Goal: Check status

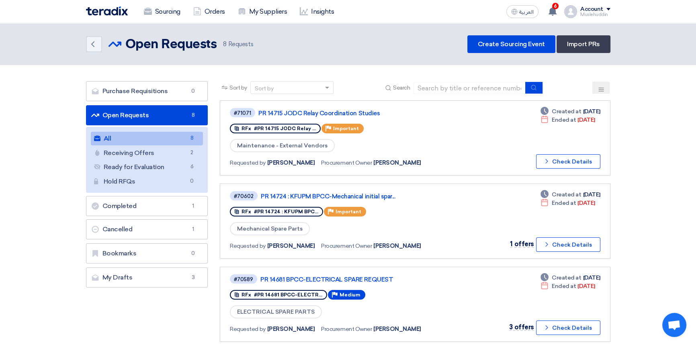
click at [141, 141] on link "All All 8" at bounding box center [147, 139] width 113 height 14
click at [351, 113] on link "PR 14715 JODC Relay Coordination Studies" at bounding box center [358, 113] width 201 height 7
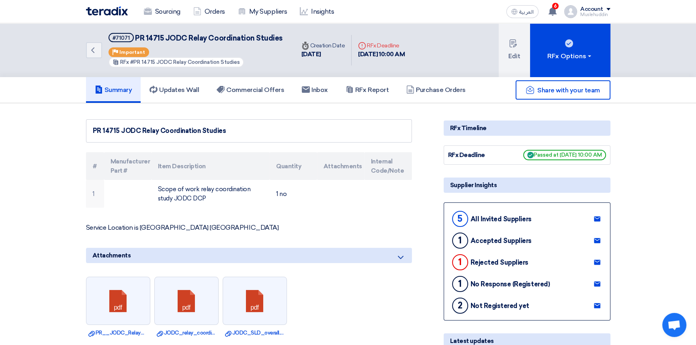
click at [599, 220] on use at bounding box center [597, 219] width 6 height 5
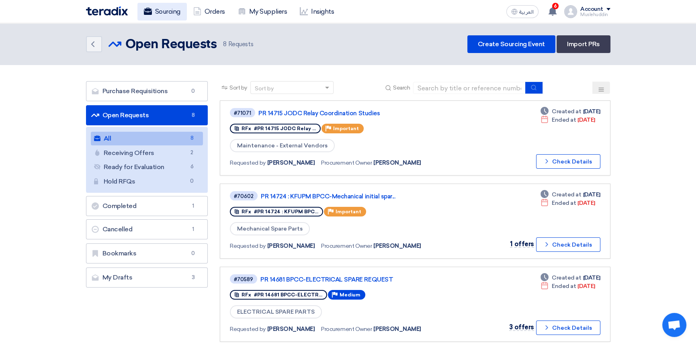
click at [172, 10] on link "Sourcing" at bounding box center [161, 12] width 49 height 18
click at [214, 9] on link "Orders" at bounding box center [209, 12] width 45 height 18
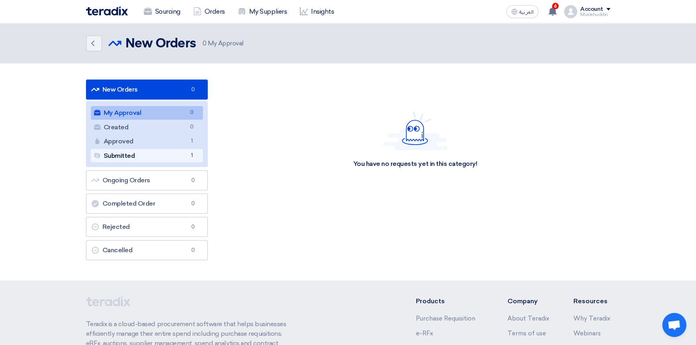
click at [154, 154] on link "Submitted Submitted 1" at bounding box center [147, 156] width 113 height 14
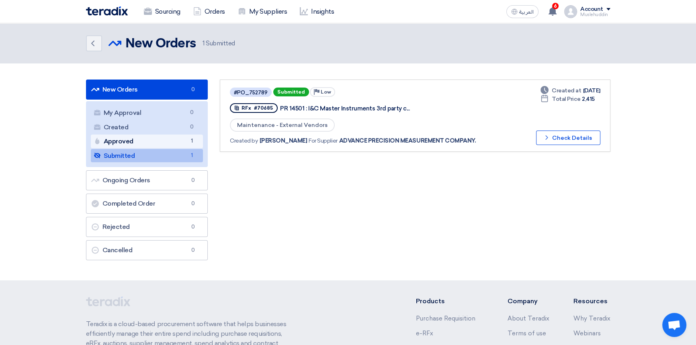
click at [149, 142] on link "Approved Approved 1" at bounding box center [147, 142] width 113 height 14
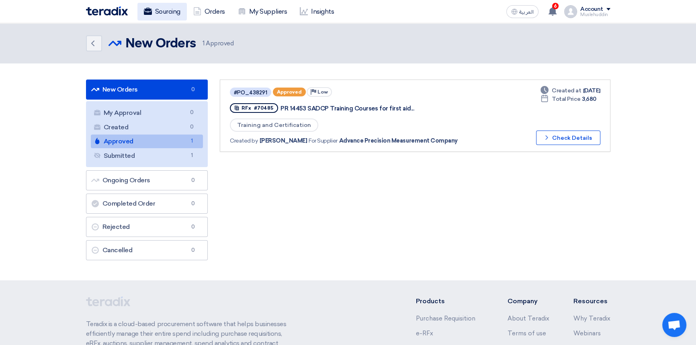
click at [170, 9] on link "Sourcing" at bounding box center [161, 12] width 49 height 18
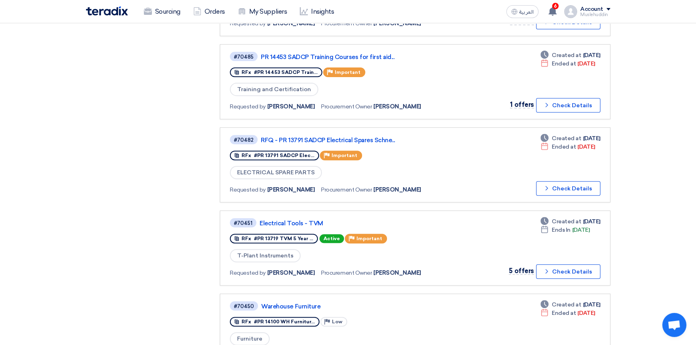
scroll to position [402, 0]
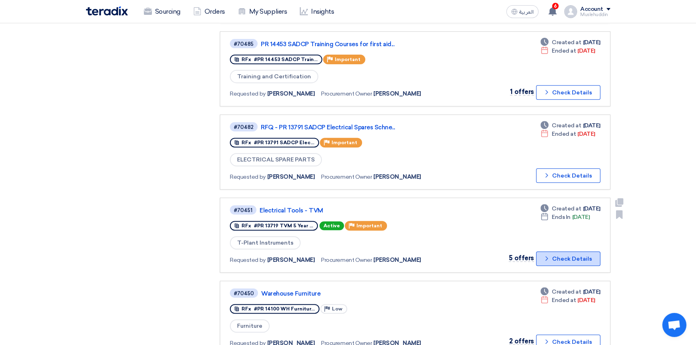
click at [567, 254] on button "Check details Check Details" at bounding box center [568, 259] width 64 height 14
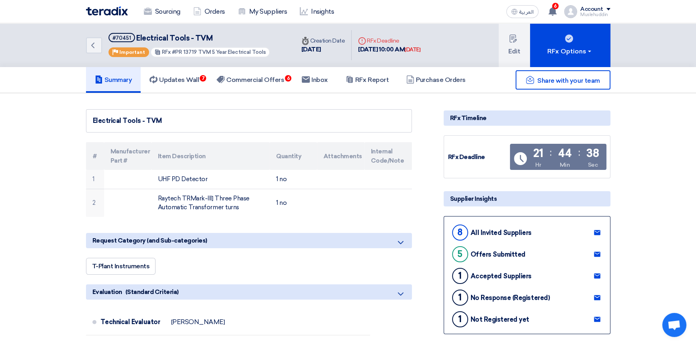
click at [598, 233] on use at bounding box center [597, 232] width 6 height 5
click at [461, 232] on div "8" at bounding box center [460, 233] width 16 height 16
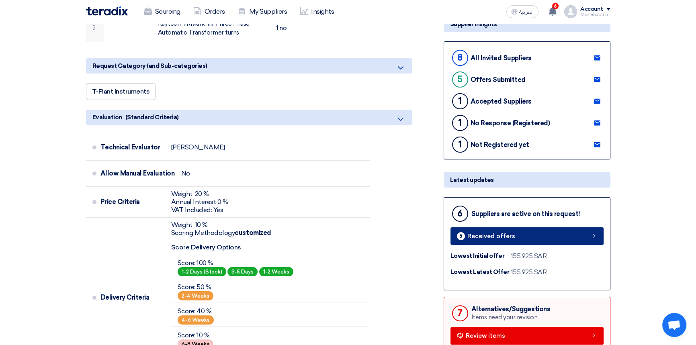
scroll to position [182, 0]
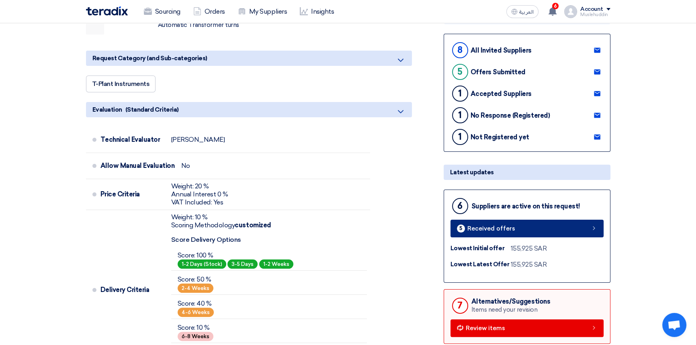
click at [490, 227] on span "Received offers" at bounding box center [491, 229] width 48 height 6
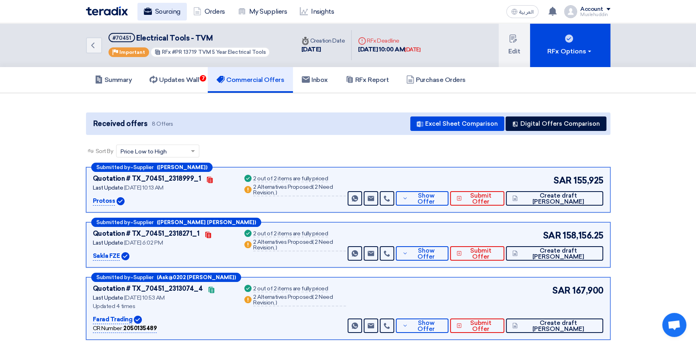
click at [172, 12] on link "Sourcing" at bounding box center [161, 12] width 49 height 18
